Goal: Task Accomplishment & Management: Use online tool/utility

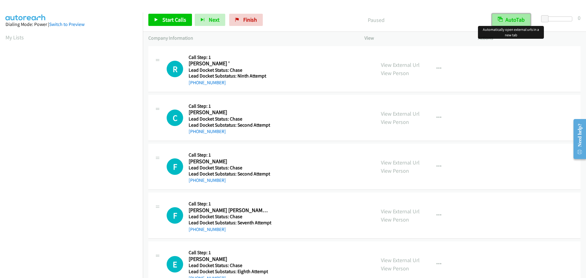
click at [506, 20] on button "AutoTab" at bounding box center [511, 20] width 38 height 12
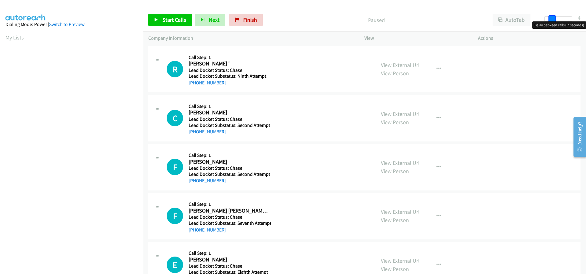
drag, startPoint x: 547, startPoint y: 19, endPoint x: 551, endPoint y: 19, distance: 3.4
click at [551, 19] on span at bounding box center [552, 18] width 7 height 7
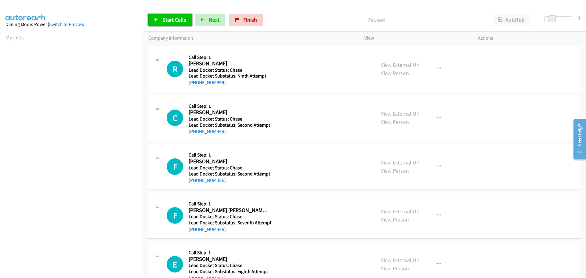
click at [184, 21] on span "Start Calls" at bounding box center [174, 19] width 24 height 7
drag, startPoint x: 228, startPoint y: 85, endPoint x: 194, endPoint y: 84, distance: 33.6
click at [194, 84] on div "+1 859-553-2798" at bounding box center [229, 82] width 81 height 7
copy link "859-553-2798"
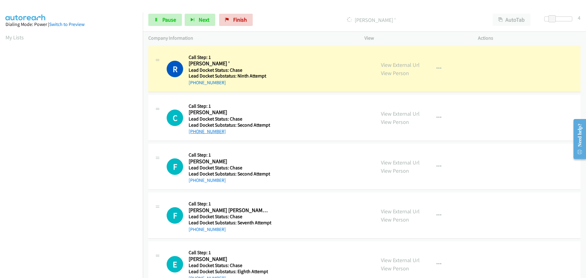
scroll to position [64, 0]
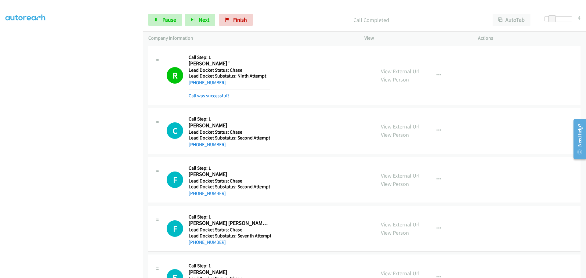
drag, startPoint x: 228, startPoint y: 132, endPoint x: 194, endPoint y: 132, distance: 34.2
click at [194, 132] on div "Callback Scheduled Call Step: 1 Calrton Williams America/New_York Lead Docket S…" at bounding box center [230, 130] width 82 height 35
click at [226, 152] on div "C Callback Scheduled Call Step: 1 Calrton Williams America/New_York Lead Docket…" at bounding box center [364, 131] width 432 height 46
drag, startPoint x: 225, startPoint y: 143, endPoint x: 193, endPoint y: 146, distance: 31.5
click at [193, 146] on div "+1 404-449-7606" at bounding box center [230, 144] width 82 height 7
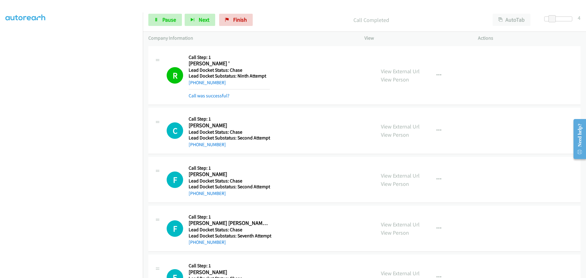
copy link "404-449-7606"
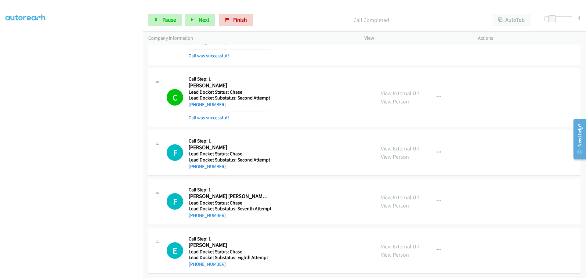
scroll to position [45, 0]
drag, startPoint x: 218, startPoint y: 162, endPoint x: 195, endPoint y: 164, distance: 23.0
click at [195, 164] on div "+1 346-607-4177" at bounding box center [230, 166] width 82 height 7
copy link "346-607-4177"
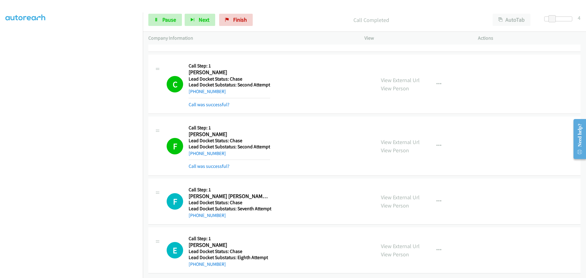
scroll to position [58, 0]
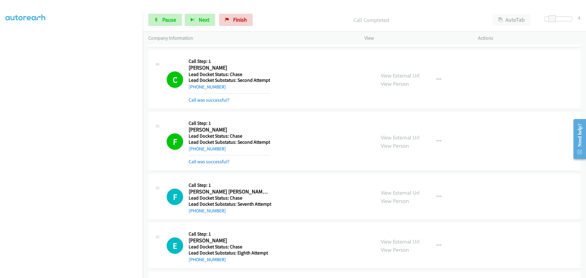
drag, startPoint x: 223, startPoint y: 212, endPoint x: 195, endPoint y: 214, distance: 28.1
click at [195, 214] on div "+1 817-821-1461" at bounding box center [230, 210] width 83 height 7
copy link "817-821-1461"
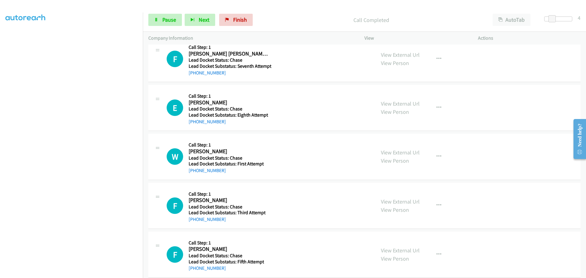
scroll to position [204, 0]
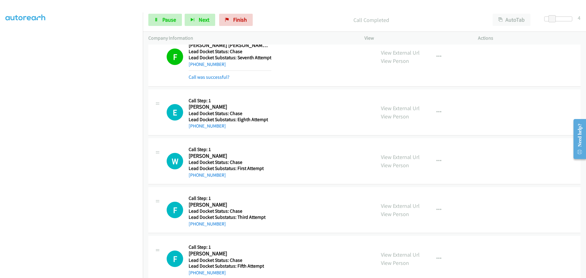
drag, startPoint x: 226, startPoint y: 111, endPoint x: 199, endPoint y: 119, distance: 27.4
click at [199, 119] on div "Callback Scheduled Call Step: 1 Edward Gorsop America/New_York Lead Docket Stat…" at bounding box center [229, 112] width 81 height 35
click at [230, 130] on div "E Callback Scheduled Call Step: 1 Edward Gorsop America/New_York Lead Docket St…" at bounding box center [364, 112] width 432 height 46
drag, startPoint x: 217, startPoint y: 128, endPoint x: 194, endPoint y: 129, distance: 23.0
click at [194, 129] on div "+1 412-660-9681" at bounding box center [229, 125] width 81 height 7
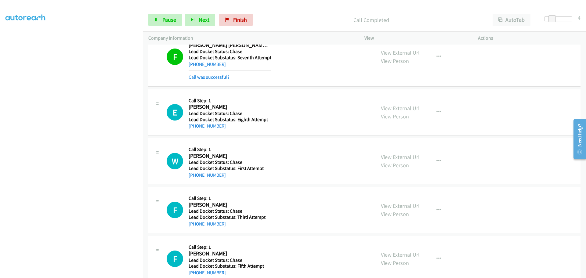
copy link "412-660-9681"
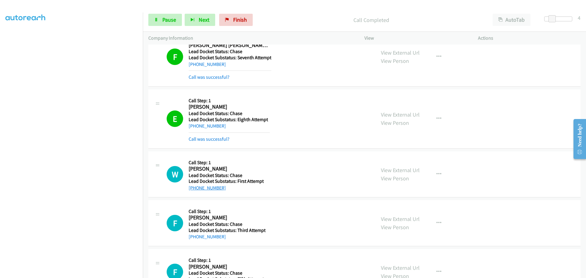
drag, startPoint x: 225, startPoint y: 189, endPoint x: 195, endPoint y: 190, distance: 29.6
click at [195, 190] on div "+1 770-547-9444" at bounding box center [226, 187] width 75 height 7
copy link "770-547-9444"
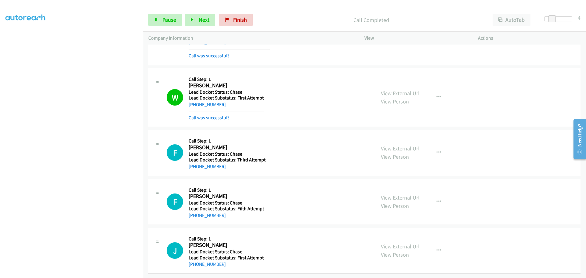
scroll to position [292, 0]
drag, startPoint x: 227, startPoint y: 163, endPoint x: 194, endPoint y: 165, distance: 33.4
click at [194, 165] on div "+1 860-910-8079" at bounding box center [227, 166] width 77 height 7
copy link "860-910-8079"
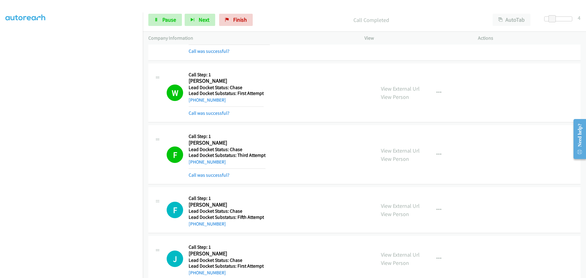
drag, startPoint x: 226, startPoint y: 211, endPoint x: 194, endPoint y: 213, distance: 31.8
click at [194, 213] on div "Callback Scheduled Call Step: 1 Frank Iannucci America/New_York Lead Docket Sta…" at bounding box center [226, 210] width 75 height 35
click at [232, 222] on div "+1 929-400-3055" at bounding box center [226, 223] width 75 height 7
click at [230, 227] on div "+1 929-400-3055" at bounding box center [226, 223] width 75 height 7
drag, startPoint x: 226, startPoint y: 226, endPoint x: 195, endPoint y: 230, distance: 31.1
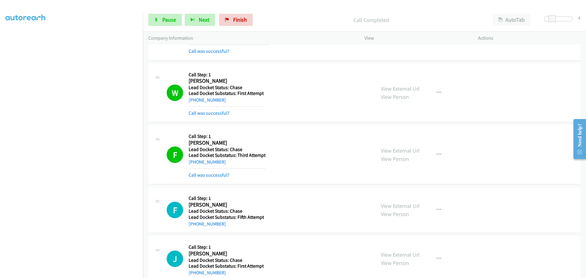
click at [194, 231] on div "F Callback Scheduled Call Step: 1 Frank Iannucci America/New_York Lead Docket S…" at bounding box center [364, 210] width 432 height 46
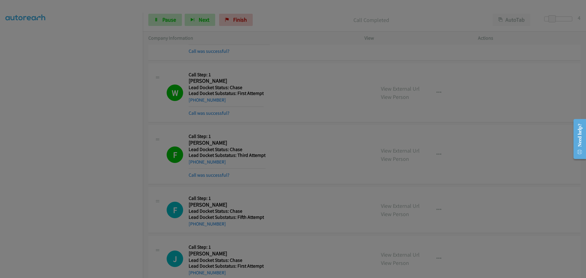
copy link "929-400-3055"
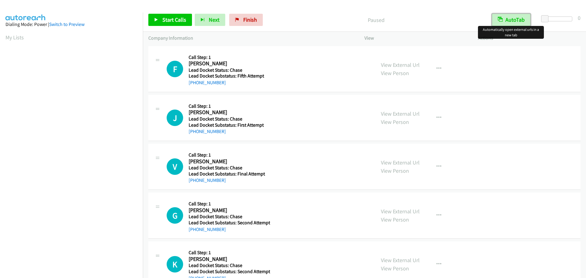
drag, startPoint x: 517, startPoint y: 19, endPoint x: 521, endPoint y: 20, distance: 3.7
click at [517, 19] on button "AutoTab" at bounding box center [511, 20] width 38 height 12
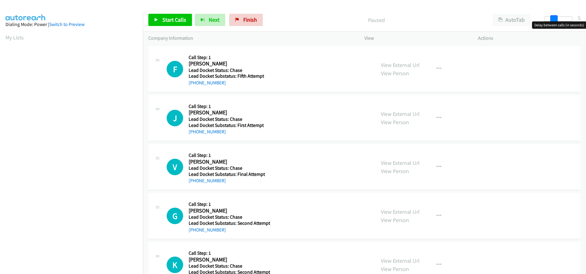
drag, startPoint x: 546, startPoint y: 17, endPoint x: 554, endPoint y: 17, distance: 8.2
click at [554, 17] on span at bounding box center [553, 18] width 7 height 7
click at [550, 18] on span at bounding box center [552, 18] width 7 height 7
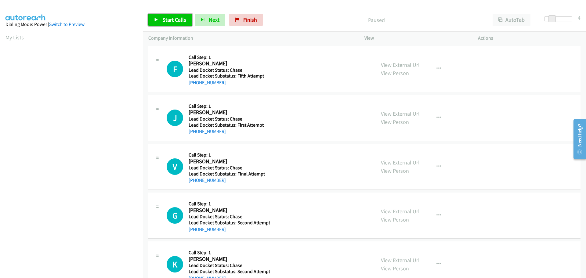
click at [174, 19] on span "Start Calls" at bounding box center [174, 19] width 24 height 7
drag, startPoint x: 223, startPoint y: 81, endPoint x: 193, endPoint y: 82, distance: 29.3
click at [193, 82] on div "+1 929-400-3055" at bounding box center [229, 82] width 80 height 7
copy link "929-400-3055"
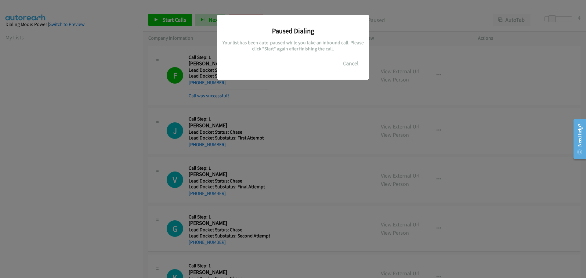
scroll to position [64, 0]
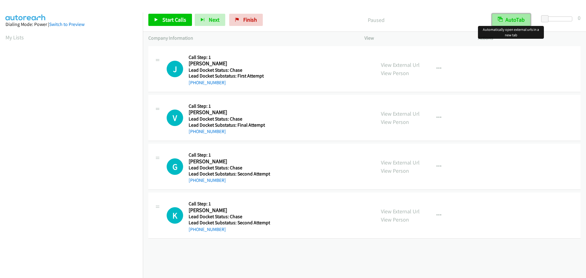
click at [513, 16] on button "AutoTab" at bounding box center [511, 20] width 38 height 12
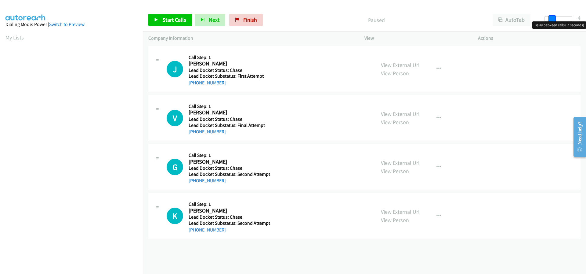
drag, startPoint x: 544, startPoint y: 18, endPoint x: 551, endPoint y: 19, distance: 7.0
click at [551, 19] on span at bounding box center [552, 18] width 7 height 7
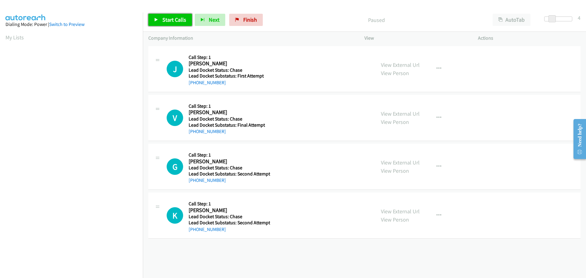
click at [174, 17] on span "Start Calls" at bounding box center [174, 19] width 24 height 7
drag, startPoint x: 226, startPoint y: 84, endPoint x: 194, endPoint y: 83, distance: 32.1
click at [194, 83] on div "+1 816-588-6595" at bounding box center [229, 82] width 80 height 7
copy link "816-588-6595"
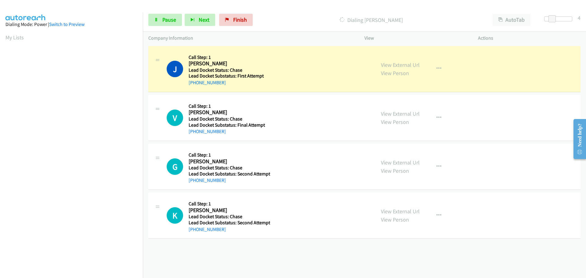
scroll to position [64, 0]
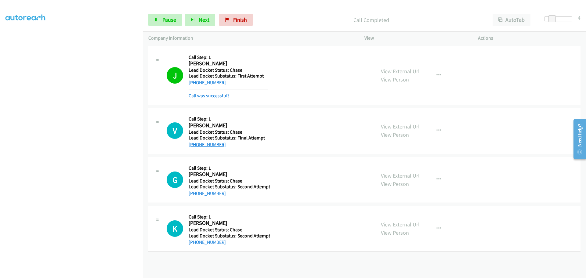
drag, startPoint x: 223, startPoint y: 144, endPoint x: 195, endPoint y: 144, distance: 28.1
click at [195, 144] on div "+1 651-503-2254" at bounding box center [229, 144] width 80 height 7
copy link "651-503-2254"
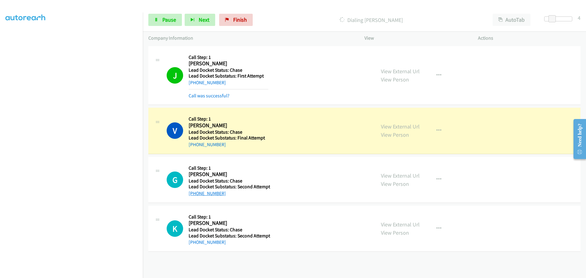
drag, startPoint x: 217, startPoint y: 194, endPoint x: 195, endPoint y: 192, distance: 22.3
click at [195, 192] on div "+1 717-990-1507" at bounding box center [230, 193] width 82 height 7
copy link "717-990-1507"
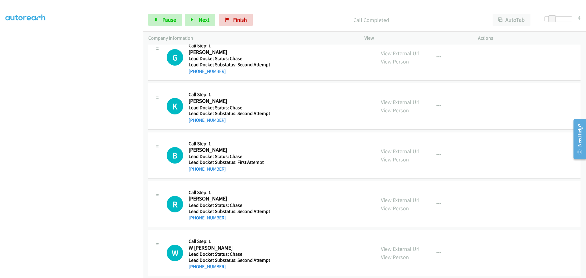
scroll to position [143, 0]
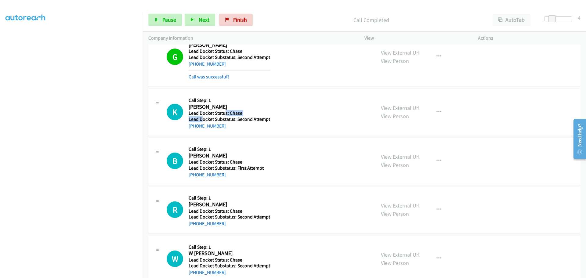
drag, startPoint x: 226, startPoint y: 113, endPoint x: 203, endPoint y: 116, distance: 23.1
click at [203, 116] on div "Callback Scheduled Call Step: 1 Kevin Gonzalez America/New_York Lead Docket Sta…" at bounding box center [230, 112] width 82 height 35
drag, startPoint x: 245, startPoint y: 125, endPoint x: 233, endPoint y: 127, distance: 11.7
click at [245, 126] on div "+1 929-255-5834" at bounding box center [230, 125] width 82 height 7
drag, startPoint x: 226, startPoint y: 127, endPoint x: 195, endPoint y: 127, distance: 31.4
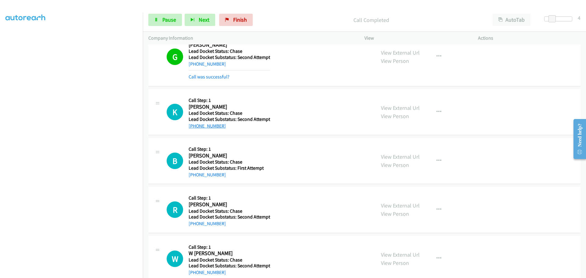
click at [195, 127] on div "+1 929-255-5834" at bounding box center [230, 125] width 82 height 7
copy link "929-255-5834"
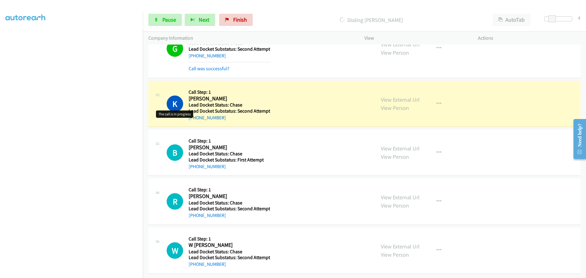
scroll to position [155, 0]
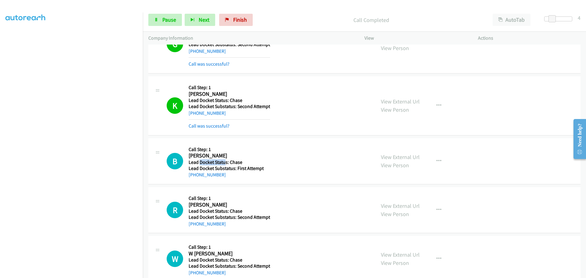
drag, startPoint x: 225, startPoint y: 164, endPoint x: 200, endPoint y: 161, distance: 24.6
click at [200, 161] on h5 "Lead Docket Status: Chase" at bounding box center [226, 162] width 75 height 6
click at [234, 175] on div "+1 334-604-9745" at bounding box center [226, 174] width 75 height 7
drag, startPoint x: 223, startPoint y: 175, endPoint x: 194, endPoint y: 174, distance: 29.0
click at [194, 174] on div "+1 334-604-9745" at bounding box center [226, 174] width 75 height 7
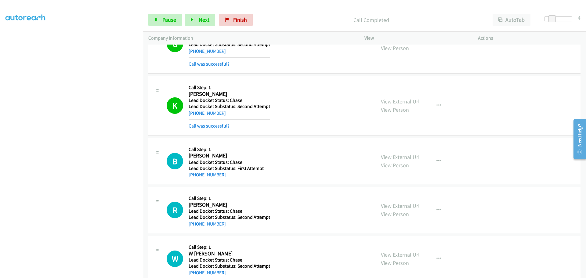
copy link "334-604-9745"
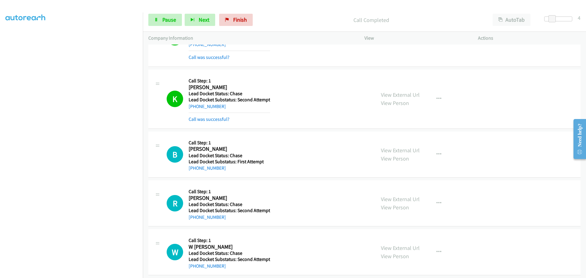
scroll to position [169, 0]
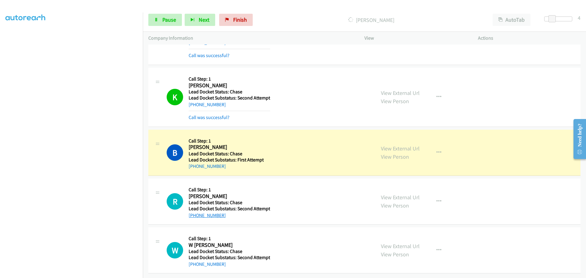
drag, startPoint x: 222, startPoint y: 212, endPoint x: 194, endPoint y: 213, distance: 27.8
click at [194, 213] on div "+1 404-914-2731" at bounding box center [230, 215] width 82 height 7
copy link "404-914-2731"
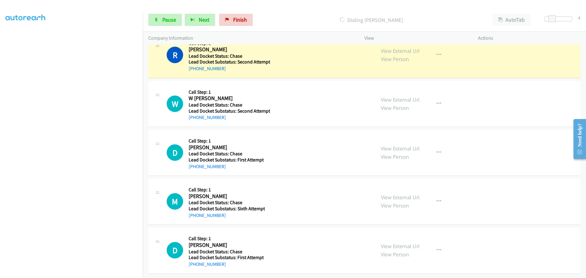
scroll to position [328, 0]
drag, startPoint x: 224, startPoint y: 113, endPoint x: 194, endPoint y: 114, distance: 29.6
click at [194, 114] on div "+1 717-660-3620" at bounding box center [230, 117] width 82 height 7
copy link "717-660-3620"
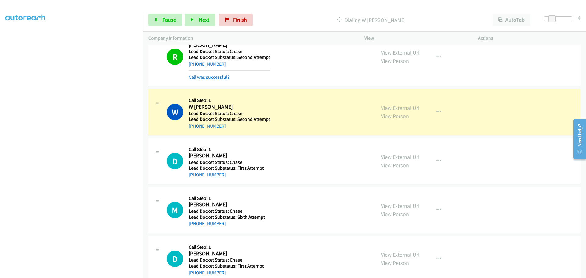
drag, startPoint x: 227, startPoint y: 177, endPoint x: 194, endPoint y: 176, distance: 32.7
click at [194, 176] on div "[PHONE_NUMBER]" at bounding box center [226, 174] width 75 height 7
copy link "903-330-0830"
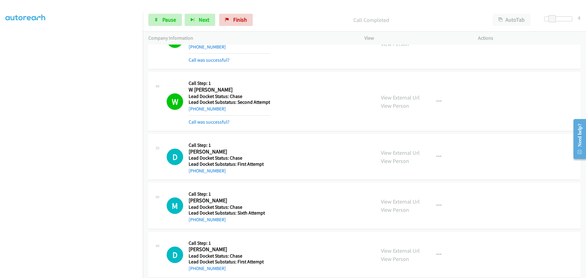
scroll to position [354, 0]
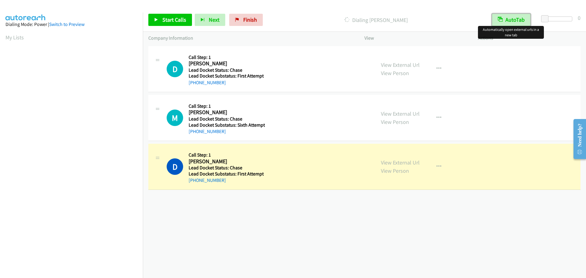
click at [503, 18] on button "AutoTab" at bounding box center [511, 20] width 38 height 12
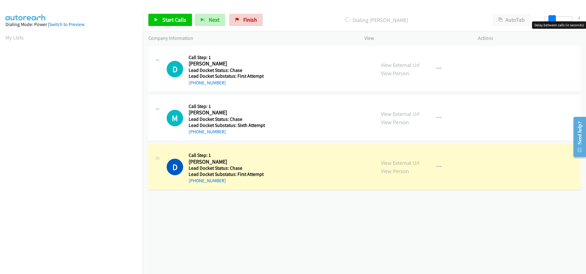
drag, startPoint x: 545, startPoint y: 18, endPoint x: 552, endPoint y: 20, distance: 7.3
click at [552, 20] on span at bounding box center [552, 18] width 7 height 7
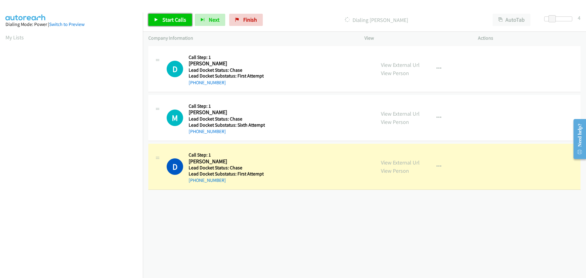
click at [172, 23] on span "Start Calls" at bounding box center [174, 19] width 24 height 7
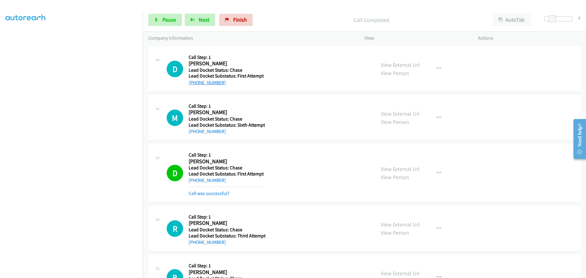
drag, startPoint x: 223, startPoint y: 83, endPoint x: 193, endPoint y: 83, distance: 29.3
click at [193, 83] on div "[PHONE_NUMBER]" at bounding box center [226, 82] width 75 height 7
copy link "[PHONE_NUMBER]"
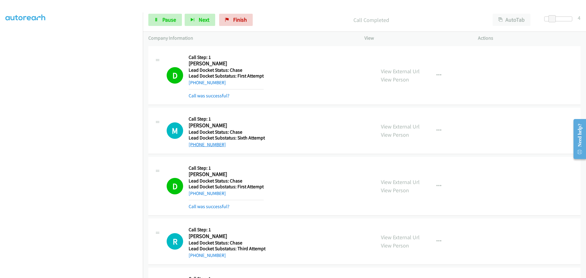
drag, startPoint x: 226, startPoint y: 147, endPoint x: 195, endPoint y: 145, distance: 31.5
click at [195, 145] on div "[PHONE_NUMBER]" at bounding box center [227, 144] width 76 height 7
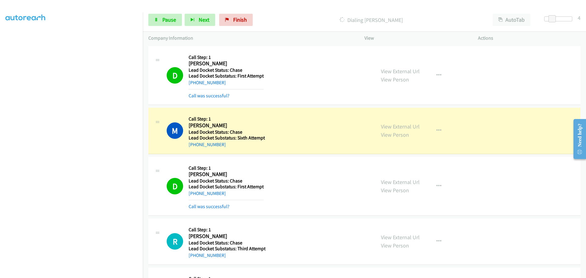
copy link "[PHONE_NUMBER]"
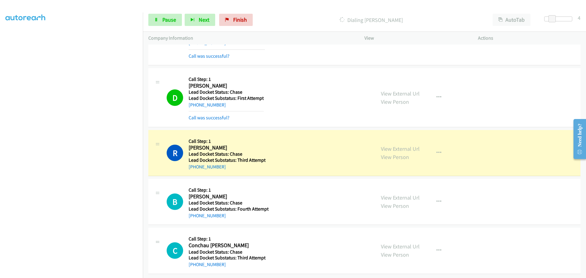
scroll to position [107, 0]
drag, startPoint x: 225, startPoint y: 161, endPoint x: 194, endPoint y: 163, distance: 30.6
click at [194, 163] on div "[PHONE_NUMBER]" at bounding box center [227, 166] width 77 height 7
copy link "[PHONE_NUMBER]"
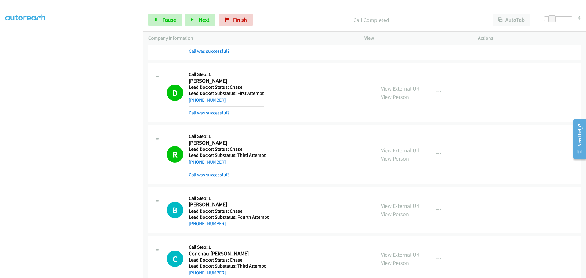
drag, startPoint x: 224, startPoint y: 212, endPoint x: 195, endPoint y: 210, distance: 29.6
click at [195, 210] on div "Callback Scheduled Call Step: 1 [PERSON_NAME] [GEOGRAPHIC_DATA]/New_York Lead D…" at bounding box center [229, 210] width 80 height 35
drag, startPoint x: 219, startPoint y: 228, endPoint x: 223, endPoint y: 227, distance: 3.5
click at [220, 228] on div "B Callback Scheduled Call Step: 1 [PERSON_NAME] [GEOGRAPHIC_DATA]/New_York Lead…" at bounding box center [364, 210] width 432 height 46
click at [232, 226] on div "[PHONE_NUMBER]" at bounding box center [229, 223] width 80 height 7
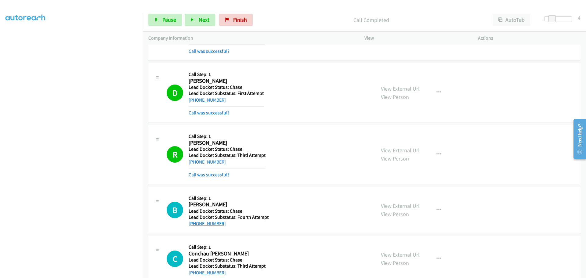
drag, startPoint x: 227, startPoint y: 226, endPoint x: 194, endPoint y: 222, distance: 32.9
click at [194, 222] on div "[PHONE_NUMBER]" at bounding box center [229, 223] width 80 height 7
copy link "[PHONE_NUMBER]"
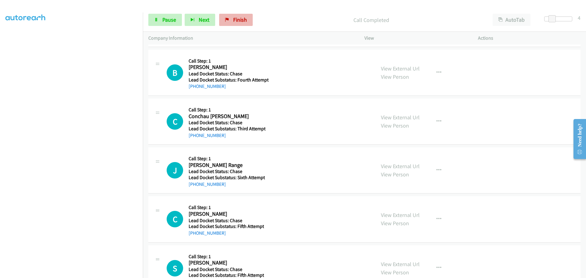
scroll to position [259, 0]
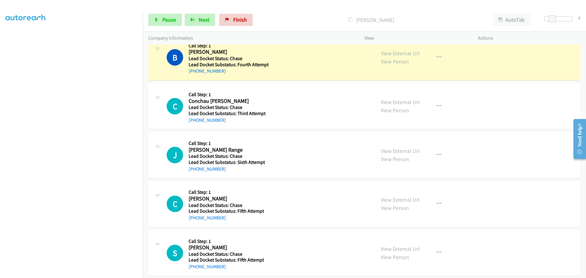
drag, startPoint x: 223, startPoint y: 122, endPoint x: 194, endPoint y: 124, distance: 28.5
click at [194, 124] on div "C Callback Scheduled Call Step: 1 Conchau [PERSON_NAME] [GEOGRAPHIC_DATA]/New_Y…" at bounding box center [364, 106] width 432 height 46
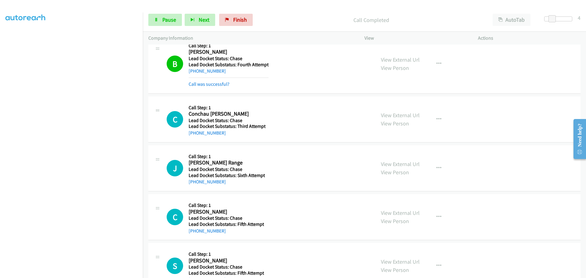
copy link "[PHONE_NUMBER]"
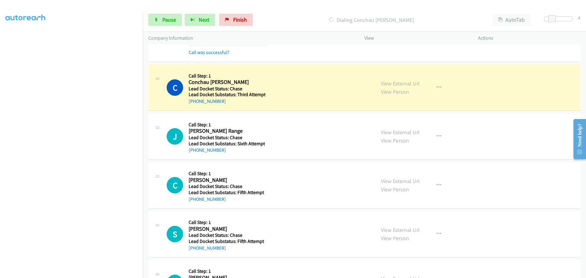
scroll to position [328, 0]
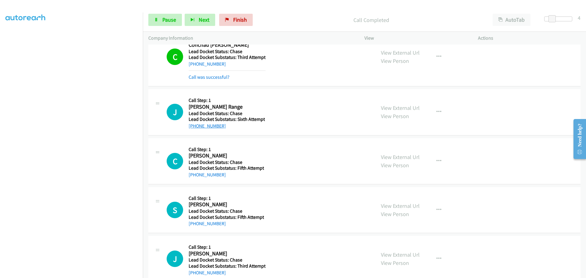
drag, startPoint x: 222, startPoint y: 127, endPoint x: 195, endPoint y: 127, distance: 27.2
click at [195, 127] on div "[PHONE_NUMBER]" at bounding box center [227, 125] width 76 height 7
copy link "[PHONE_NUMBER]"
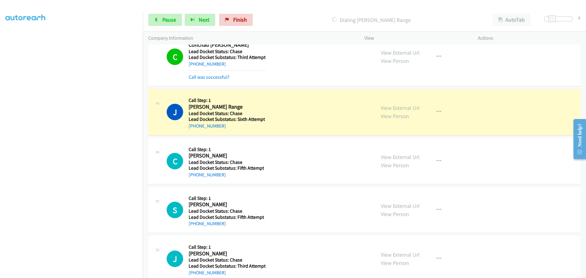
scroll to position [341, 0]
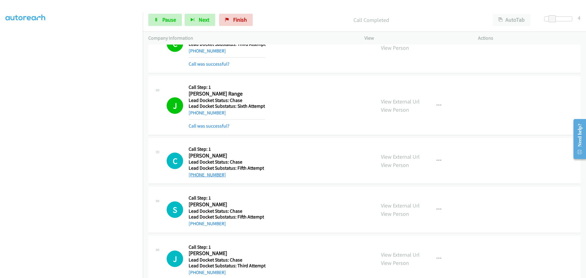
drag, startPoint x: 217, startPoint y: 174, endPoint x: 195, endPoint y: 176, distance: 22.5
click at [195, 176] on div "[PHONE_NUMBER]" at bounding box center [226, 174] width 75 height 7
copy link "[PHONE_NUMBER]"
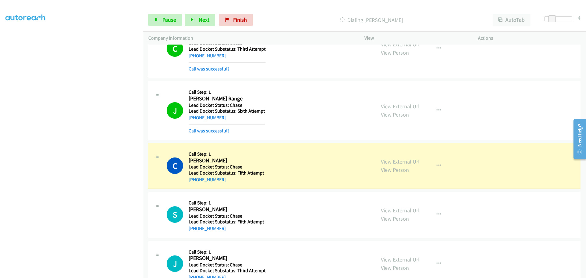
scroll to position [354, 0]
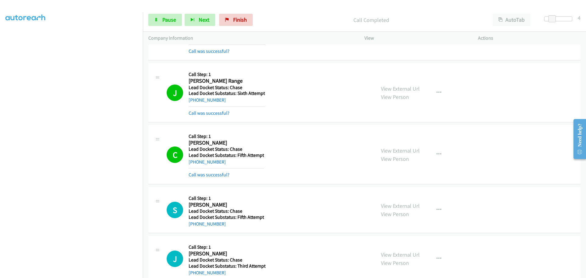
drag, startPoint x: 226, startPoint y: 212, endPoint x: 201, endPoint y: 213, distance: 24.7
click at [201, 213] on div "Callback Scheduled Call Step: 1 [PERSON_NAME] America/New_York Lead Docket Stat…" at bounding box center [226, 210] width 75 height 35
drag, startPoint x: 256, startPoint y: 230, endPoint x: 243, endPoint y: 224, distance: 14.6
click at [256, 230] on div "S Callback Scheduled Call Step: 1 [PERSON_NAME] America/New_York Lead Docket St…" at bounding box center [364, 210] width 432 height 46
drag, startPoint x: 222, startPoint y: 225, endPoint x: 195, endPoint y: 227, distance: 27.0
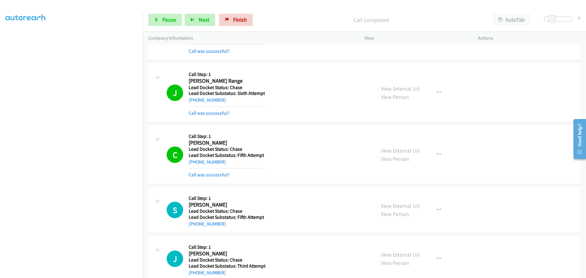
click at [195, 227] on div "[PHONE_NUMBER]" at bounding box center [226, 223] width 75 height 7
copy link "[PHONE_NUMBER]"
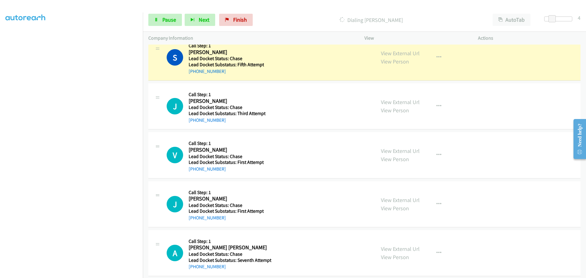
drag, startPoint x: 234, startPoint y: 124, endPoint x: 194, endPoint y: 124, distance: 39.7
click at [194, 124] on div "J Callback Scheduled Call Step: 1 [PERSON_NAME] [GEOGRAPHIC_DATA]/[GEOGRAPHIC_D…" at bounding box center [364, 106] width 432 height 46
copy link "[PHONE_NUMBER]"
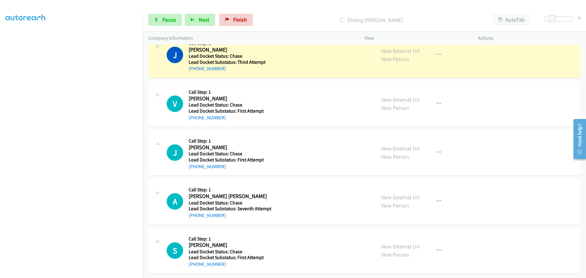
scroll to position [576, 0]
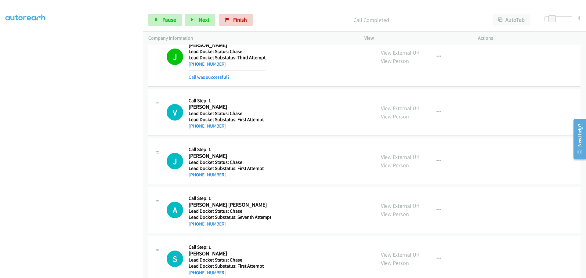
drag, startPoint x: 217, startPoint y: 127, endPoint x: 194, endPoint y: 125, distance: 22.7
click at [194, 125] on div "[PHONE_NUMBER]" at bounding box center [226, 125] width 75 height 7
copy link "[PHONE_NUMBER]"
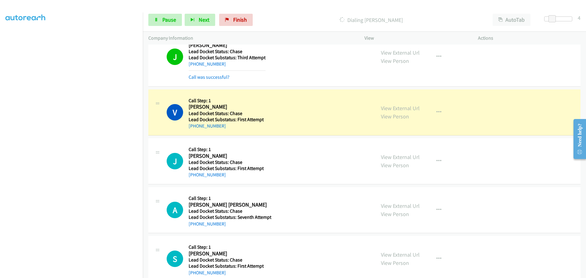
scroll to position [589, 0]
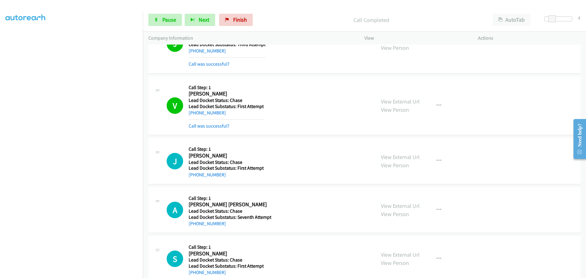
drag, startPoint x: 220, startPoint y: 162, endPoint x: 200, endPoint y: 163, distance: 19.6
click at [200, 163] on div "Callback Scheduled Call Step: 1 [PERSON_NAME] America/New_York Lead Docket Stat…" at bounding box center [226, 161] width 75 height 35
click at [250, 178] on div "[PHONE_NUMBER]" at bounding box center [226, 174] width 75 height 7
drag, startPoint x: 231, startPoint y: 176, endPoint x: 195, endPoint y: 173, distance: 35.9
click at [195, 173] on div "[PHONE_NUMBER]" at bounding box center [226, 174] width 75 height 7
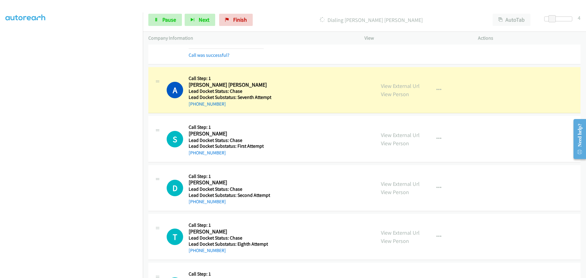
scroll to position [724, 0]
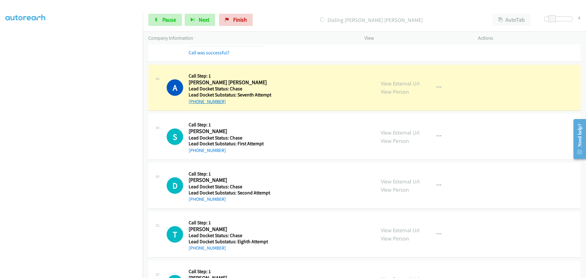
drag, startPoint x: 224, startPoint y: 101, endPoint x: 195, endPoint y: 103, distance: 29.0
click at [195, 103] on div "[PHONE_NUMBER]" at bounding box center [230, 101] width 83 height 7
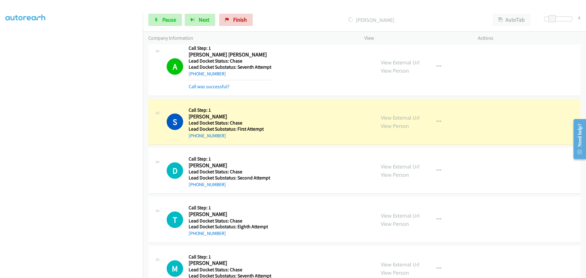
scroll to position [775, 0]
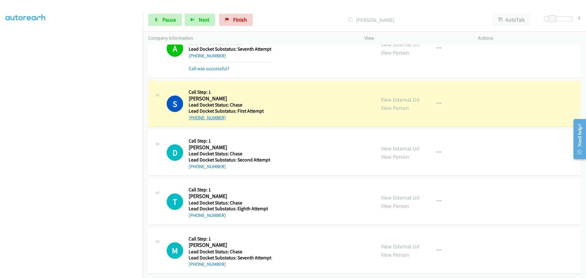
drag, startPoint x: 224, startPoint y: 114, endPoint x: 194, endPoint y: 111, distance: 30.0
click at [194, 114] on div "[PHONE_NUMBER]" at bounding box center [226, 117] width 75 height 7
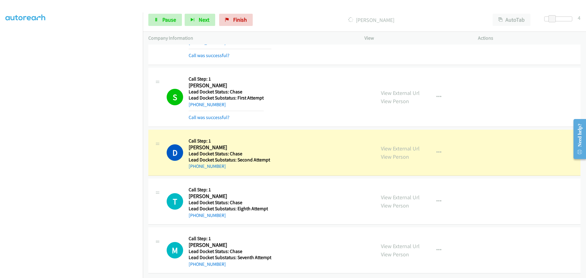
scroll to position [788, 0]
drag, startPoint x: 224, startPoint y: 161, endPoint x: 194, endPoint y: 162, distance: 29.7
click at [194, 163] on div "[PHONE_NUMBER]" at bounding box center [230, 166] width 82 height 7
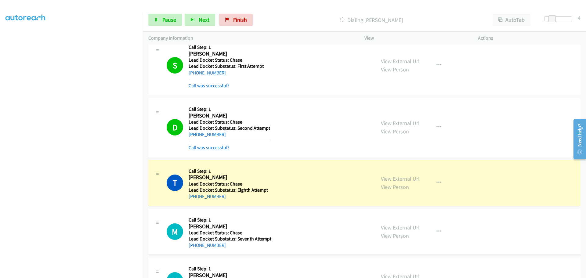
scroll to position [940, 0]
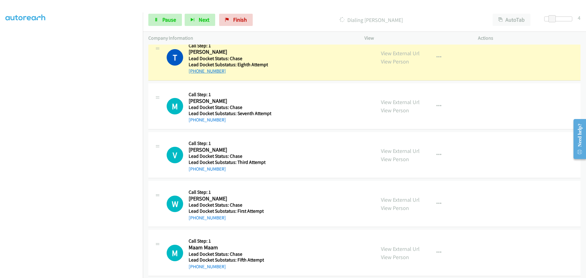
drag, startPoint x: 223, startPoint y: 70, endPoint x: 195, endPoint y: 72, distance: 27.8
click at [195, 72] on div "[PHONE_NUMBER]" at bounding box center [228, 70] width 79 height 7
drag, startPoint x: 235, startPoint y: 121, endPoint x: 194, endPoint y: 120, distance: 40.3
click at [194, 120] on div "[PHONE_NUMBER]" at bounding box center [230, 119] width 83 height 7
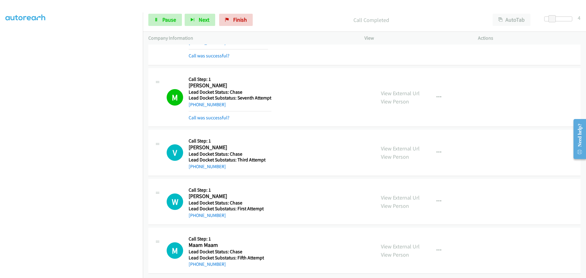
scroll to position [973, 0]
drag, startPoint x: 225, startPoint y: 163, endPoint x: 195, endPoint y: 162, distance: 29.6
click at [195, 163] on div "[PHONE_NUMBER]" at bounding box center [227, 166] width 77 height 7
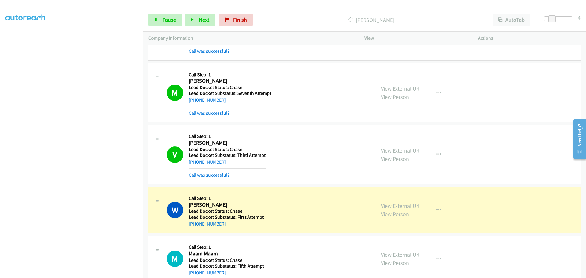
scroll to position [1096, 0]
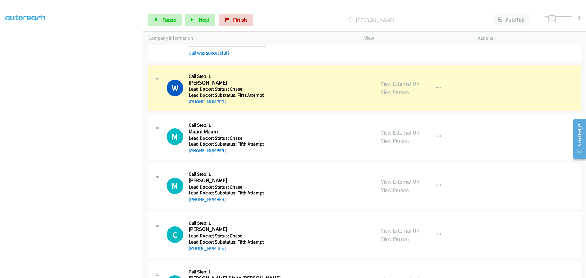
drag, startPoint x: 223, startPoint y: 102, endPoint x: 194, endPoint y: 103, distance: 28.4
click at [194, 103] on div "[PHONE_NUMBER]" at bounding box center [226, 101] width 75 height 7
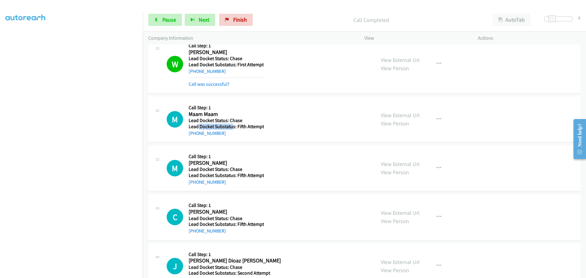
drag, startPoint x: 231, startPoint y: 125, endPoint x: 198, endPoint y: 125, distance: 33.6
click at [198, 125] on h5 "Lead Docket Substatus: Fifth Attempt" at bounding box center [226, 127] width 75 height 6
click at [234, 133] on div "[PHONE_NUMBER]" at bounding box center [226, 133] width 75 height 7
drag, startPoint x: 225, startPoint y: 135, endPoint x: 193, endPoint y: 133, distance: 32.5
click at [193, 133] on div "[PHONE_NUMBER]" at bounding box center [226, 133] width 75 height 7
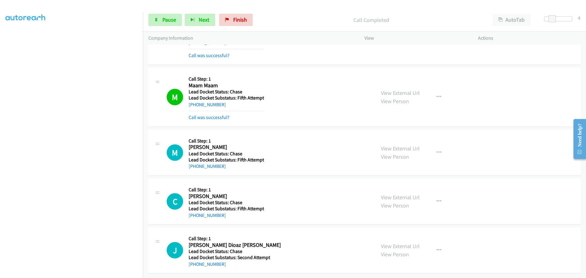
scroll to position [1159, 0]
drag, startPoint x: 225, startPoint y: 161, endPoint x: 195, endPoint y: 162, distance: 29.9
click at [195, 163] on div "[PHONE_NUMBER]" at bounding box center [226, 166] width 75 height 7
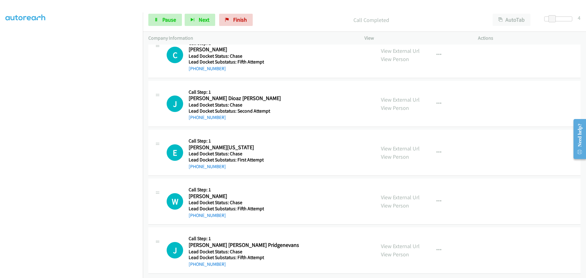
scroll to position [1319, 0]
drag, startPoint x: 224, startPoint y: 66, endPoint x: 195, endPoint y: 65, distance: 28.7
click at [195, 65] on div "[PHONE_NUMBER]" at bounding box center [226, 68] width 75 height 7
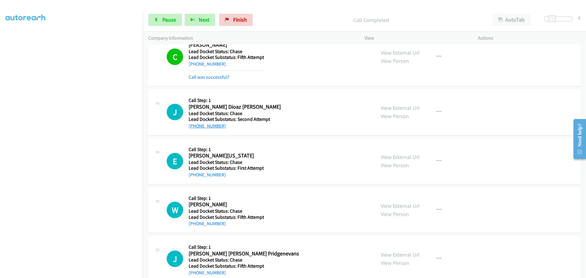
drag, startPoint x: 222, startPoint y: 114, endPoint x: 194, endPoint y: 127, distance: 31.2
click at [193, 127] on div "[PHONE_NUMBER]" at bounding box center [235, 125] width 92 height 7
click at [241, 127] on div "[PHONE_NUMBER]" at bounding box center [235, 125] width 92 height 7
drag, startPoint x: 223, startPoint y: 128, endPoint x: 194, endPoint y: 127, distance: 29.0
click at [194, 127] on div "[PHONE_NUMBER]" at bounding box center [235, 125] width 92 height 7
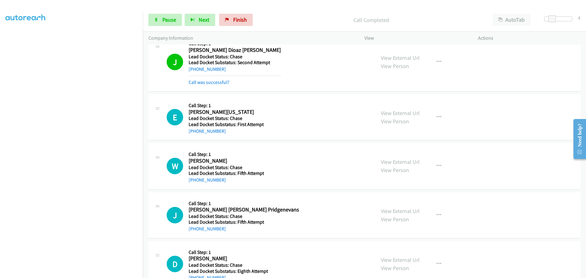
scroll to position [1380, 0]
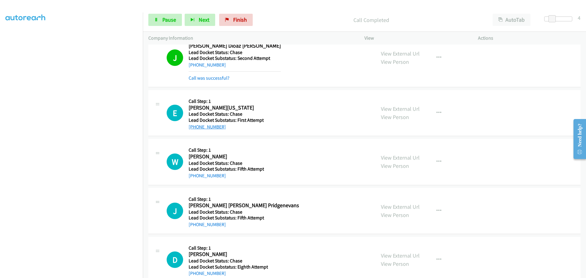
drag, startPoint x: 224, startPoint y: 129, endPoint x: 195, endPoint y: 127, distance: 29.1
click at [195, 127] on div "[PHONE_NUMBER]" at bounding box center [226, 126] width 75 height 7
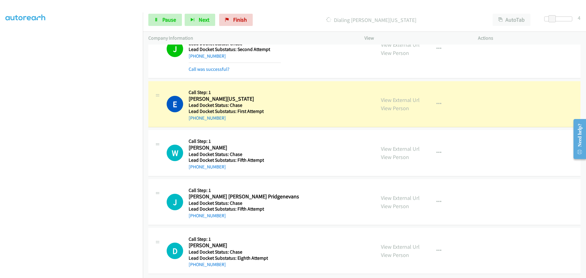
scroll to position [1394, 0]
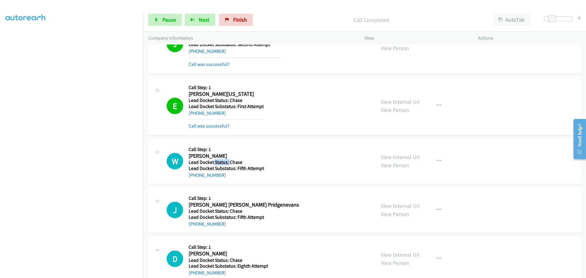
drag, startPoint x: 229, startPoint y: 163, endPoint x: 213, endPoint y: 165, distance: 16.0
click at [213, 165] on h5 "Lead Docket Status: Chase" at bounding box center [226, 162] width 75 height 6
click at [229, 180] on div "W Callback Scheduled Call Step: 1 [PERSON_NAME] America/New_York Lead Docket St…" at bounding box center [364, 161] width 432 height 46
drag, startPoint x: 219, startPoint y: 177, endPoint x: 195, endPoint y: 178, distance: 24.4
click at [195, 178] on div "[PHONE_NUMBER]" at bounding box center [226, 175] width 75 height 7
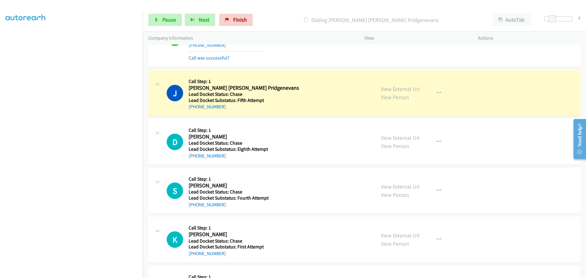
scroll to position [1529, 0]
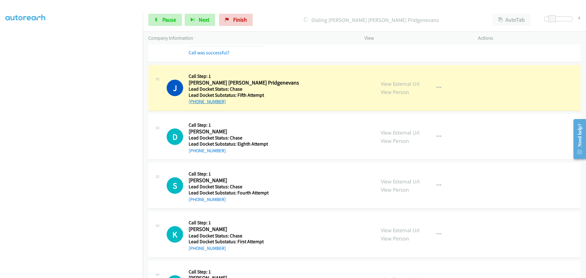
drag, startPoint x: 230, startPoint y: 105, endPoint x: 194, endPoint y: 104, distance: 35.4
click at [194, 104] on div "[PHONE_NUMBER]" at bounding box center [244, 101] width 111 height 7
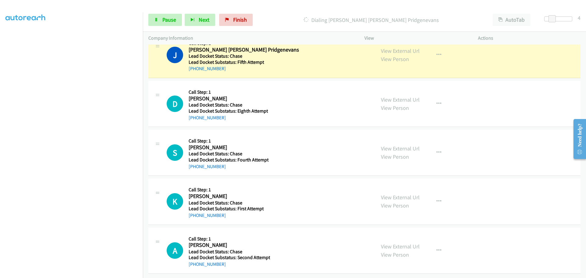
scroll to position [1567, 0]
drag, startPoint x: 222, startPoint y: 116, endPoint x: 195, endPoint y: 114, distance: 26.9
click at [195, 114] on div "[PHONE_NUMBER]" at bounding box center [228, 117] width 79 height 7
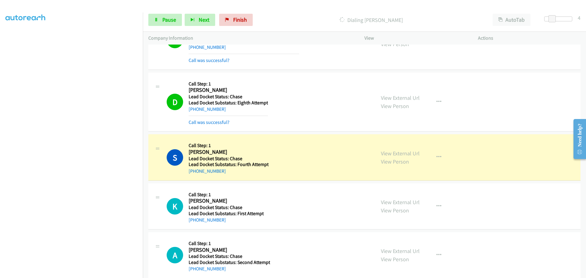
scroll to position [1593, 0]
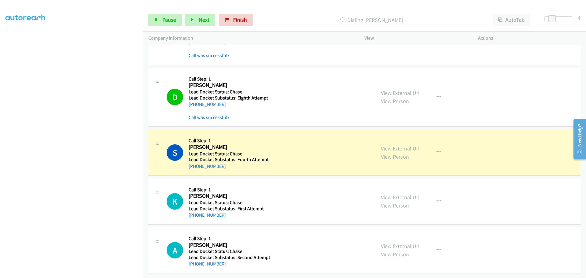
drag, startPoint x: 227, startPoint y: 164, endPoint x: 195, endPoint y: 165, distance: 31.5
click at [195, 165] on div "[PHONE_NUMBER]" at bounding box center [229, 166] width 80 height 7
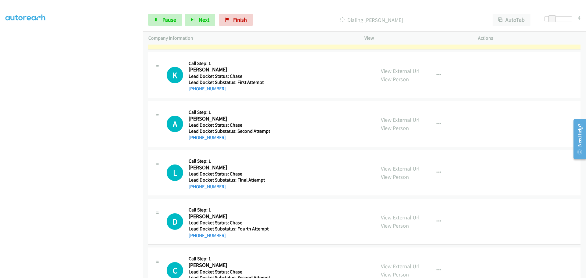
scroll to position [1715, 0]
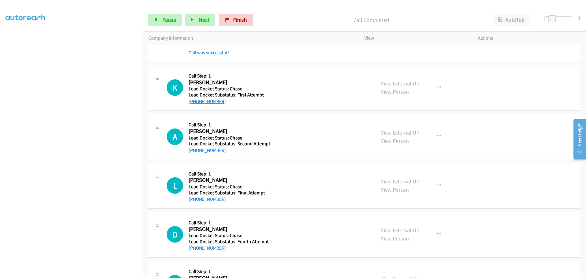
drag, startPoint x: 223, startPoint y: 103, endPoint x: 195, endPoint y: 100, distance: 28.3
click at [195, 100] on div "[PHONE_NUMBER]" at bounding box center [226, 101] width 75 height 7
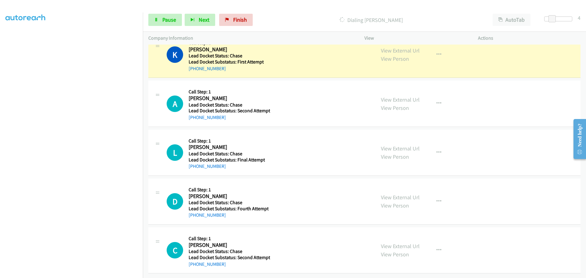
scroll to position [1753, 0]
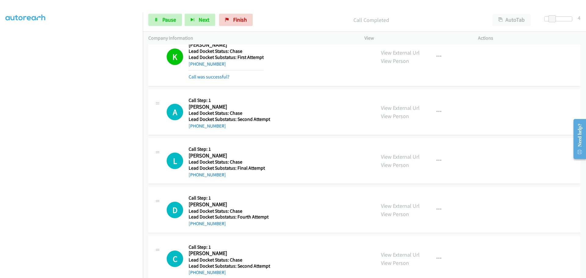
drag, startPoint x: 227, startPoint y: 113, endPoint x: 203, endPoint y: 117, distance: 24.5
click at [195, 116] on div "Callback Scheduled Call Step: 1 [PERSON_NAME] [GEOGRAPHIC_DATA]/New_York Lead D…" at bounding box center [230, 112] width 82 height 35
click at [246, 131] on div "A Callback Scheduled Call Step: 1 [PERSON_NAME] [GEOGRAPHIC_DATA]/New_York Lead…" at bounding box center [364, 112] width 432 height 46
drag, startPoint x: 232, startPoint y: 129, endPoint x: 194, endPoint y: 131, distance: 37.9
click at [194, 131] on div "A Callback Scheduled Call Step: 1 [PERSON_NAME] [GEOGRAPHIC_DATA]/New_York Lead…" at bounding box center [364, 112] width 432 height 46
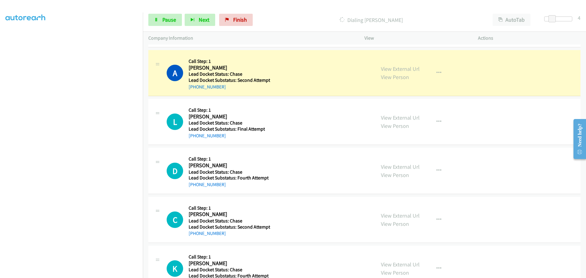
scroll to position [1844, 0]
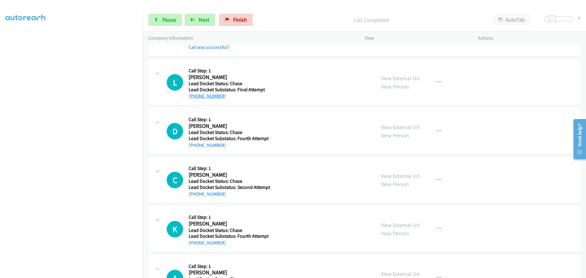
drag, startPoint x: 223, startPoint y: 84, endPoint x: 195, endPoint y: 96, distance: 31.3
click at [195, 96] on div "[PHONE_NUMBER]" at bounding box center [227, 96] width 76 height 7
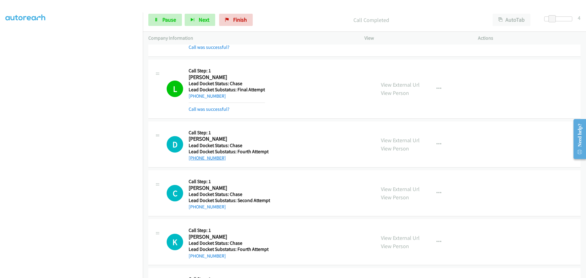
drag, startPoint x: 226, startPoint y: 149, endPoint x: 195, endPoint y: 158, distance: 32.8
click at [195, 158] on div "[PHONE_NUMBER]" at bounding box center [229, 157] width 80 height 7
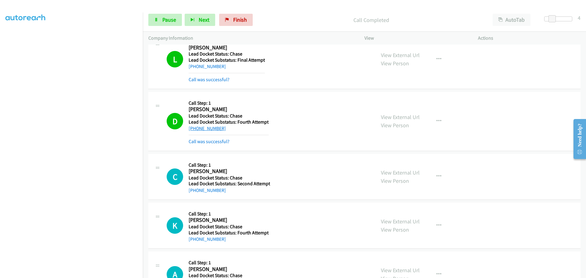
scroll to position [1902, 0]
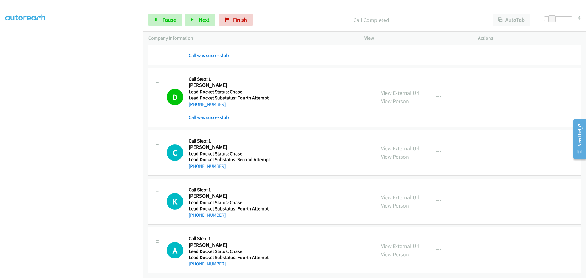
drag, startPoint x: 229, startPoint y: 165, endPoint x: 194, endPoint y: 162, distance: 34.9
click at [194, 163] on div "[PHONE_NUMBER]" at bounding box center [230, 166] width 82 height 7
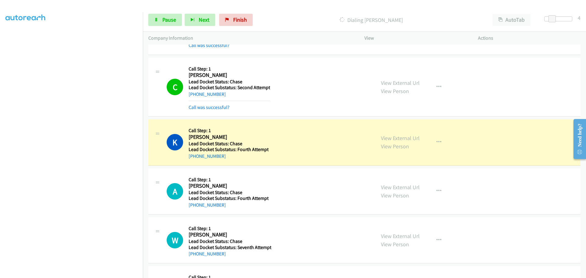
scroll to position [1994, 0]
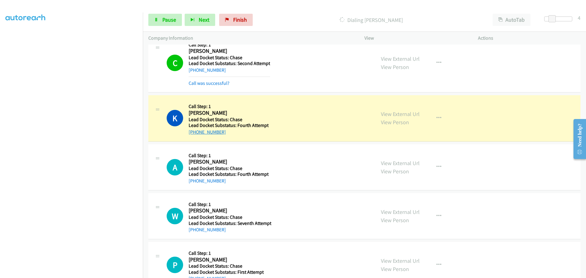
drag, startPoint x: 226, startPoint y: 133, endPoint x: 194, endPoint y: 131, distance: 31.5
click at [194, 131] on div "[PHONE_NUMBER]" at bounding box center [229, 132] width 80 height 7
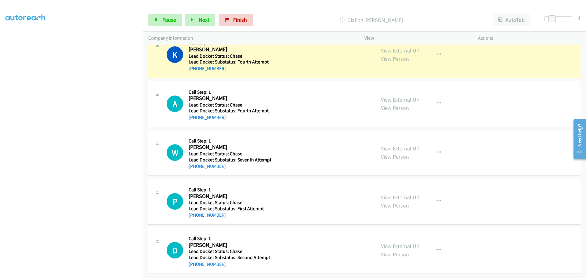
scroll to position [2062, 0]
drag, startPoint x: 219, startPoint y: 112, endPoint x: 194, endPoint y: 114, distance: 25.7
click at [194, 114] on div "Callback Scheduled Call Step: 1 [PERSON_NAME] [GEOGRAPHIC_DATA]/New_York Lead D…" at bounding box center [229, 103] width 80 height 35
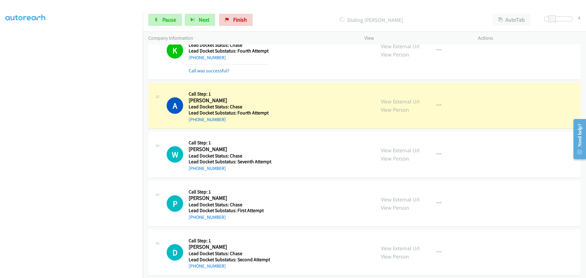
scroll to position [2075, 0]
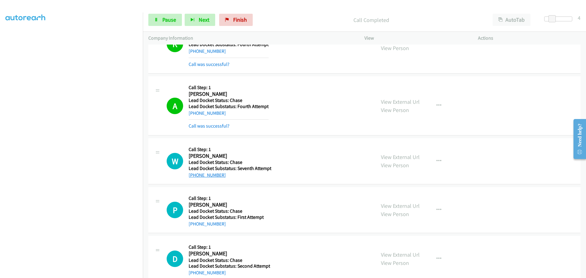
drag, startPoint x: 230, startPoint y: 165, endPoint x: 215, endPoint y: 173, distance: 16.9
click at [203, 174] on div "[PHONE_NUMBER]" at bounding box center [230, 175] width 83 height 7
click at [233, 176] on div "[PHONE_NUMBER]" at bounding box center [230, 175] width 83 height 7
click at [233, 179] on div "W Callback Scheduled Call Step: 1 [PERSON_NAME] America/New_York Lead Docket St…" at bounding box center [364, 161] width 432 height 46
click at [233, 192] on div "P Callback Scheduled Call Step: 1 [PERSON_NAME] America/[GEOGRAPHIC_DATA] Lead …" at bounding box center [364, 210] width 432 height 46
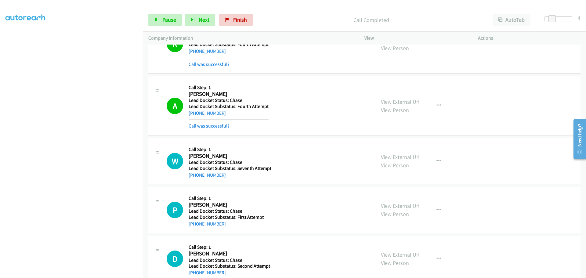
drag, startPoint x: 224, startPoint y: 173, endPoint x: 194, endPoint y: 173, distance: 29.9
click at [194, 173] on div "[PHONE_NUMBER]" at bounding box center [230, 175] width 83 height 7
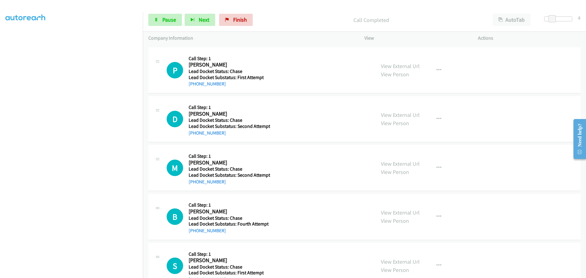
scroll to position [2217, 0]
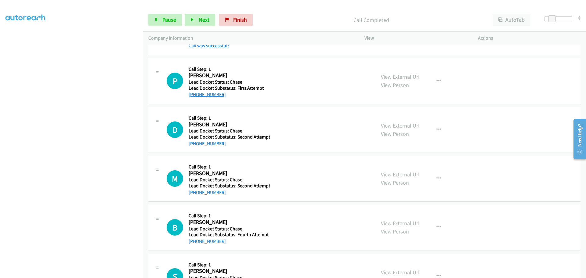
drag, startPoint x: 225, startPoint y: 95, endPoint x: 195, endPoint y: 96, distance: 29.6
click at [195, 96] on div "[PHONE_NUMBER]" at bounding box center [226, 94] width 75 height 7
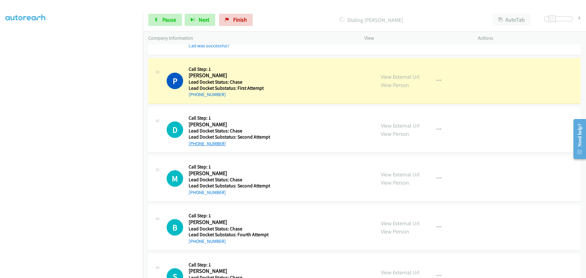
drag, startPoint x: 230, startPoint y: 145, endPoint x: 195, endPoint y: 142, distance: 34.9
click at [195, 142] on div "[PHONE_NUMBER]" at bounding box center [230, 143] width 82 height 7
